Goal: Task Accomplishment & Management: Manage account settings

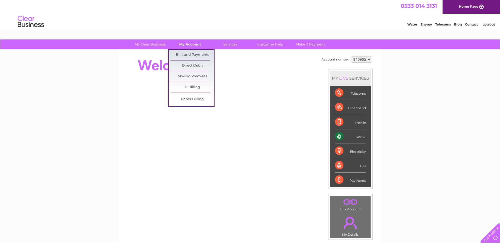
click at [189, 45] on link "My Account" at bounding box center [189, 45] width 43 height 10
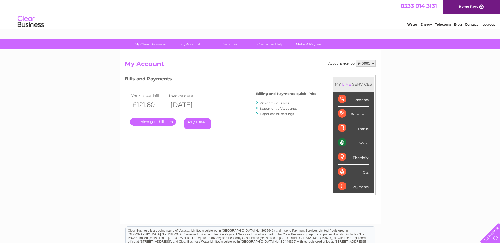
click at [154, 121] on link "." at bounding box center [153, 122] width 46 height 8
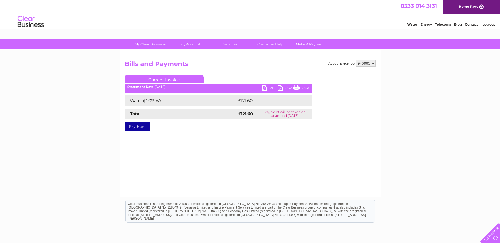
click at [267, 91] on link "PDF" at bounding box center [270, 89] width 16 height 8
click at [466, 10] on link "Home Page" at bounding box center [470, 7] width 57 height 14
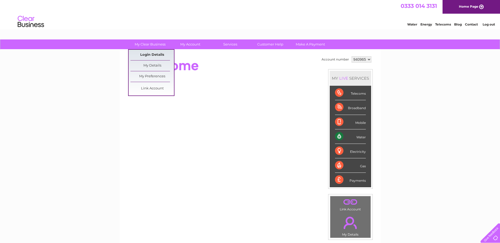
click at [150, 55] on link "Login Details" at bounding box center [151, 55] width 43 height 11
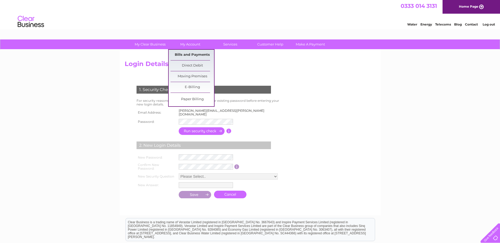
click at [189, 53] on link "Bills and Payments" at bounding box center [191, 55] width 43 height 11
click at [189, 56] on link "Bills and Payments" at bounding box center [191, 55] width 43 height 11
